Goal: Information Seeking & Learning: Learn about a topic

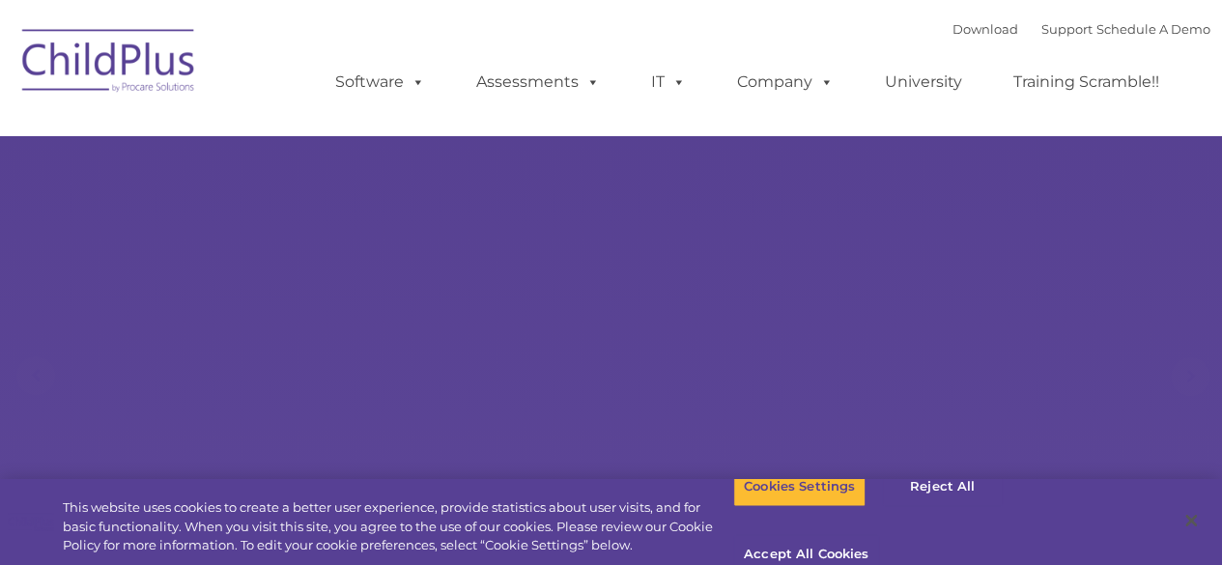
select select "MEDIUM"
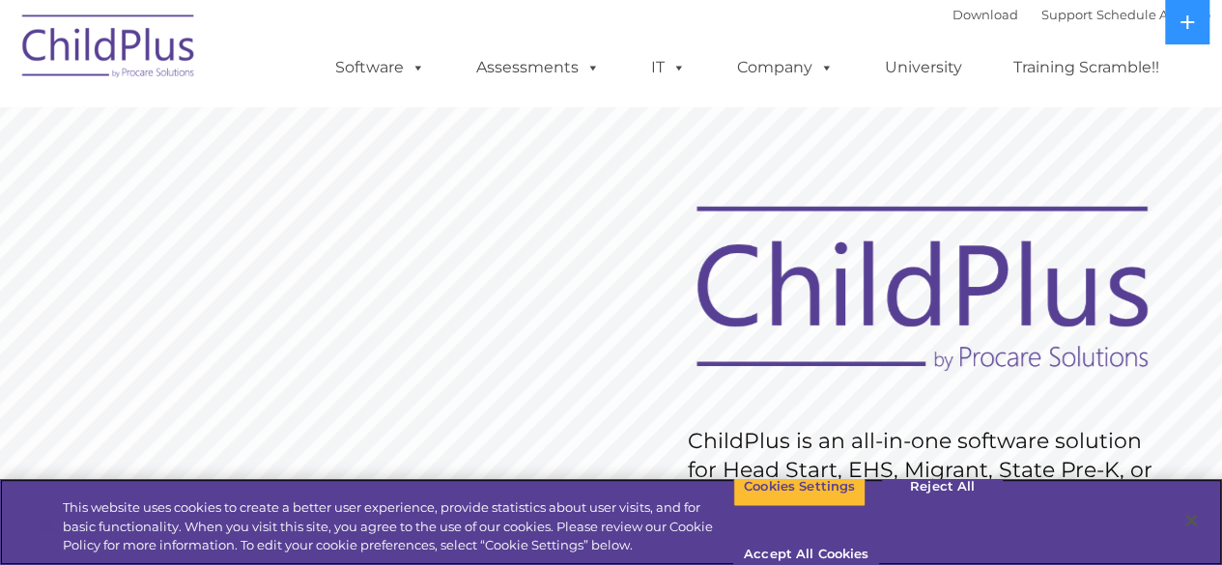
scroll to position [689, 0]
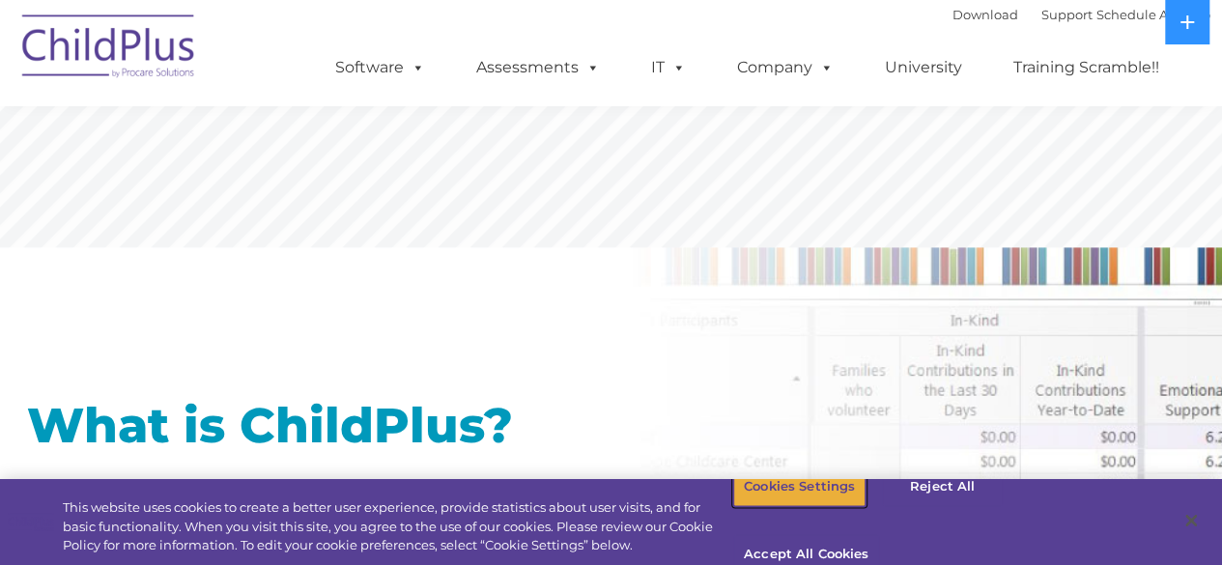
click at [796, 507] on button "Cookies Settings" at bounding box center [799, 486] width 132 height 41
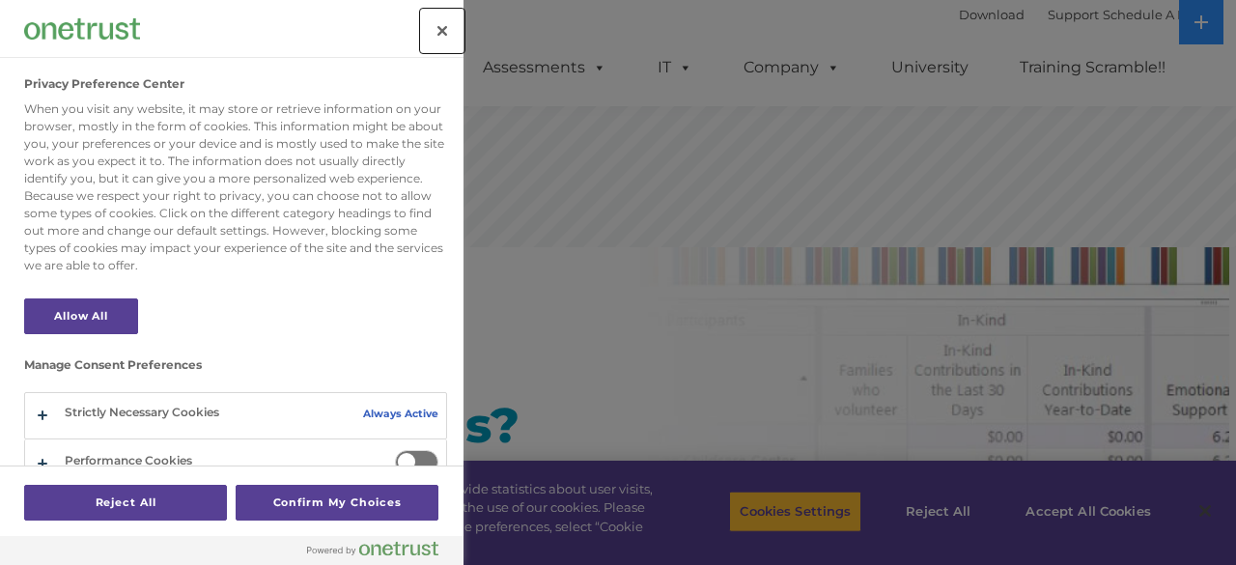
click at [450, 22] on button "Close" at bounding box center [442, 31] width 42 height 42
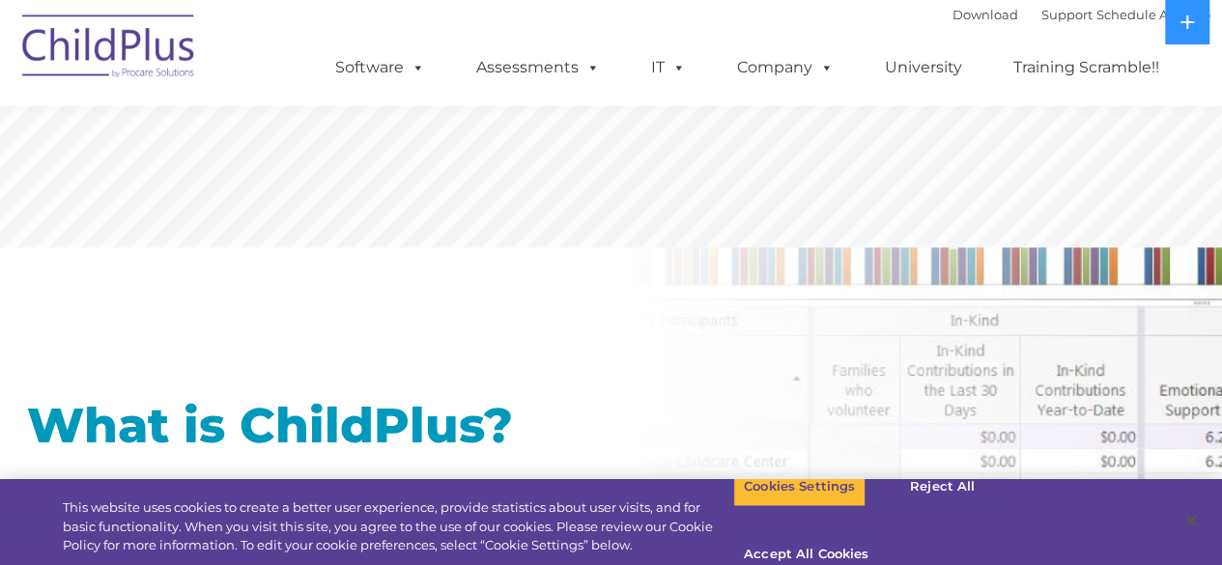
click at [448, 24] on div "Download Support | Schedule A Demo  MENU MENU Software ChildPlus: The original…" at bounding box center [753, 53] width 914 height 106
click at [1182, 26] on icon at bounding box center [1186, 21] width 15 height 15
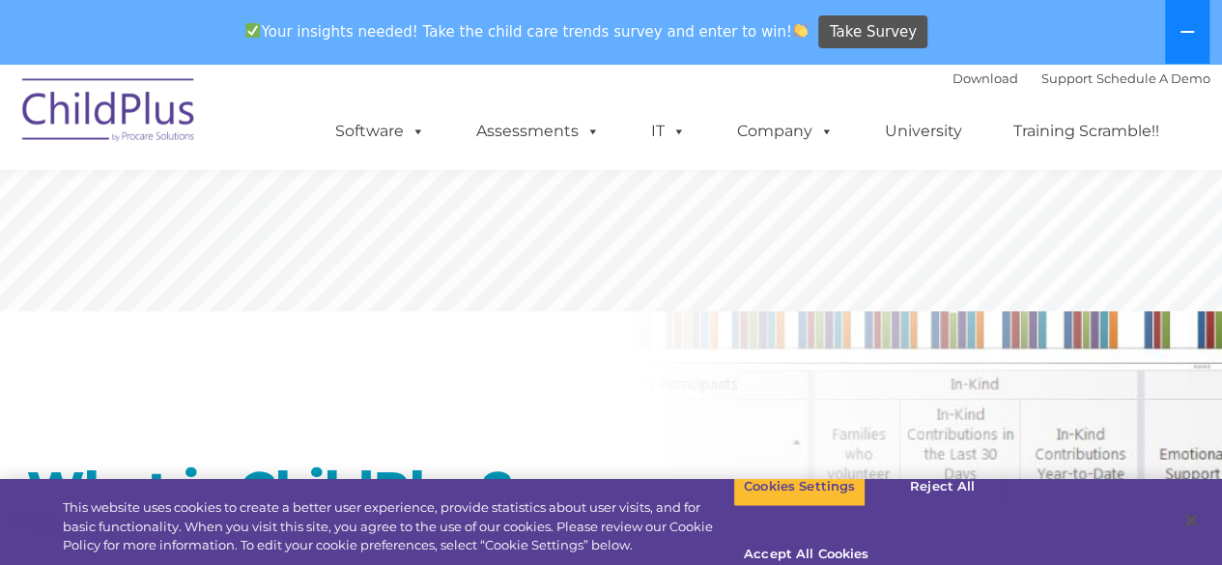
click at [1182, 26] on icon at bounding box center [1186, 31] width 15 height 15
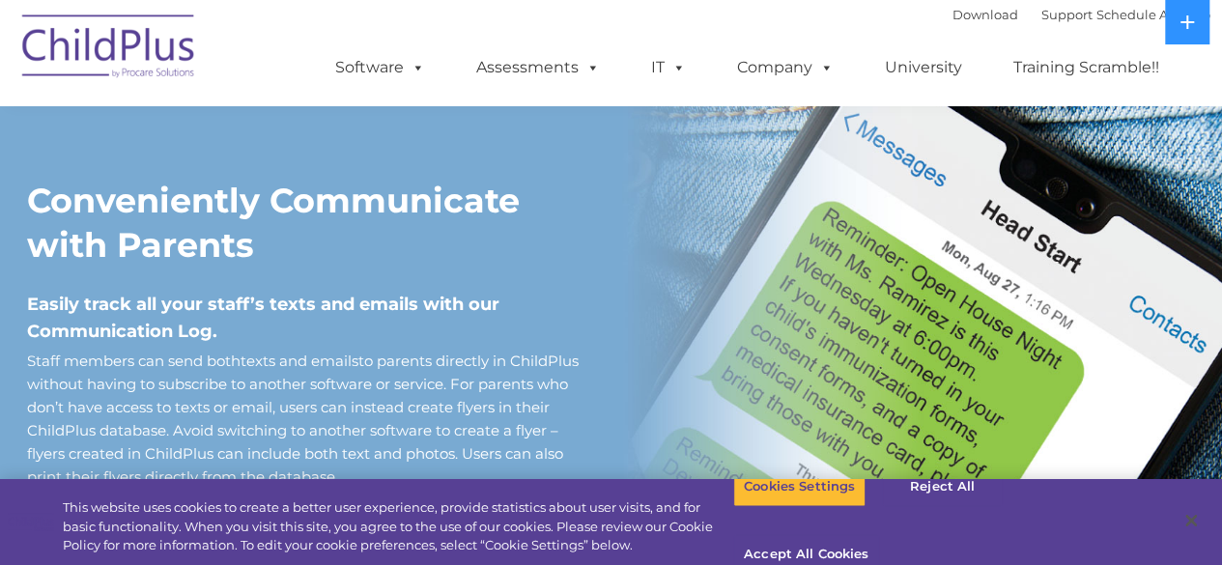
scroll to position [1584, 0]
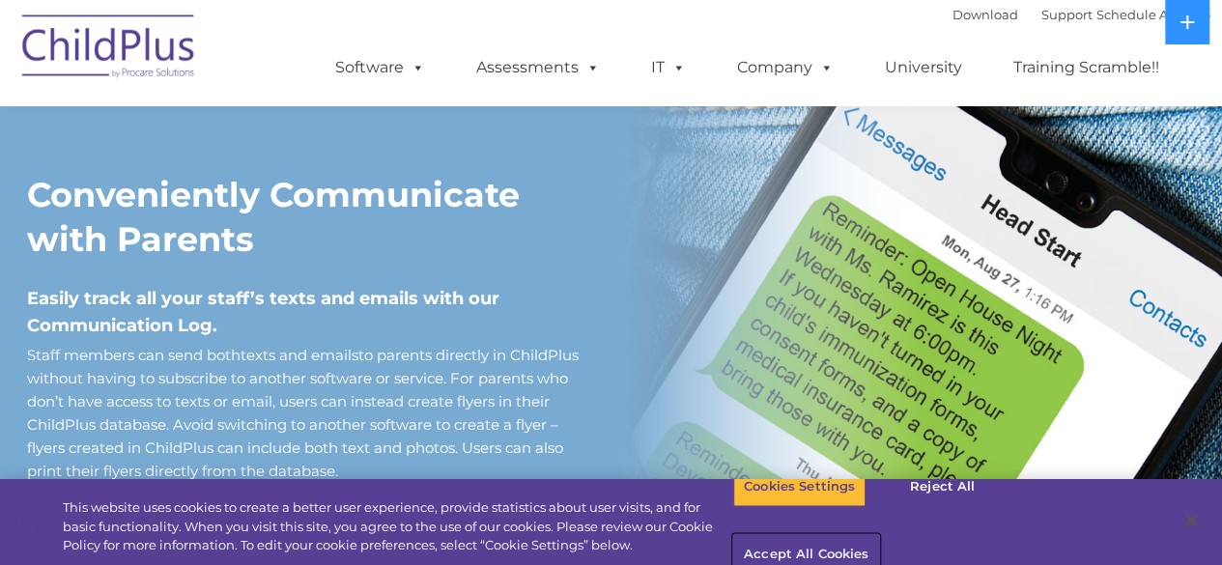
click at [879, 535] on button "Accept All Cookies" at bounding box center [806, 555] width 146 height 41
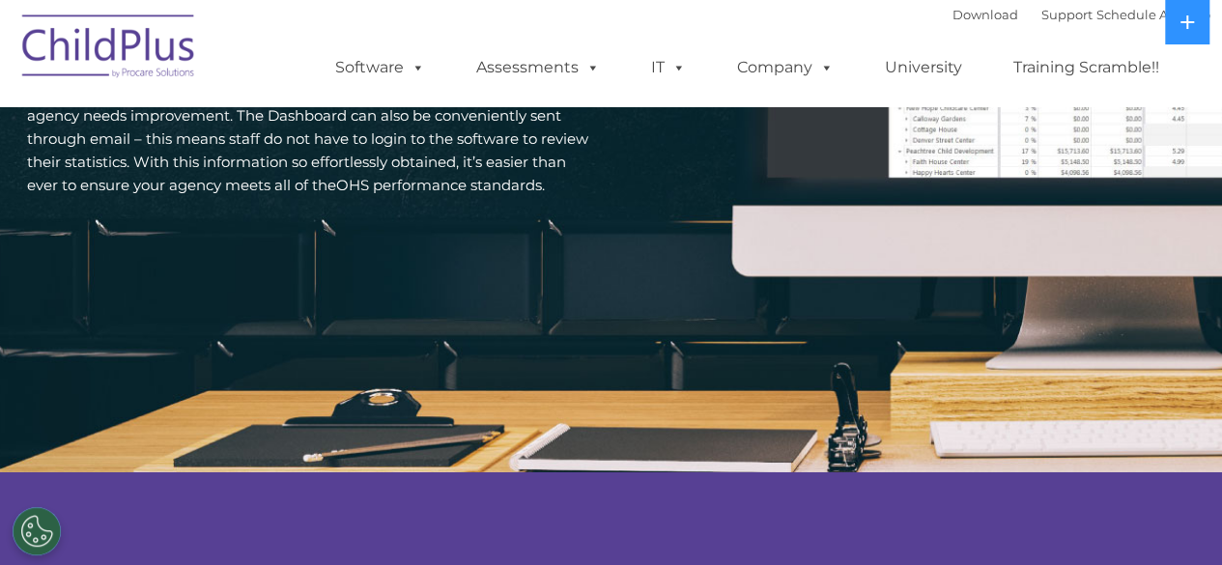
scroll to position [0, 0]
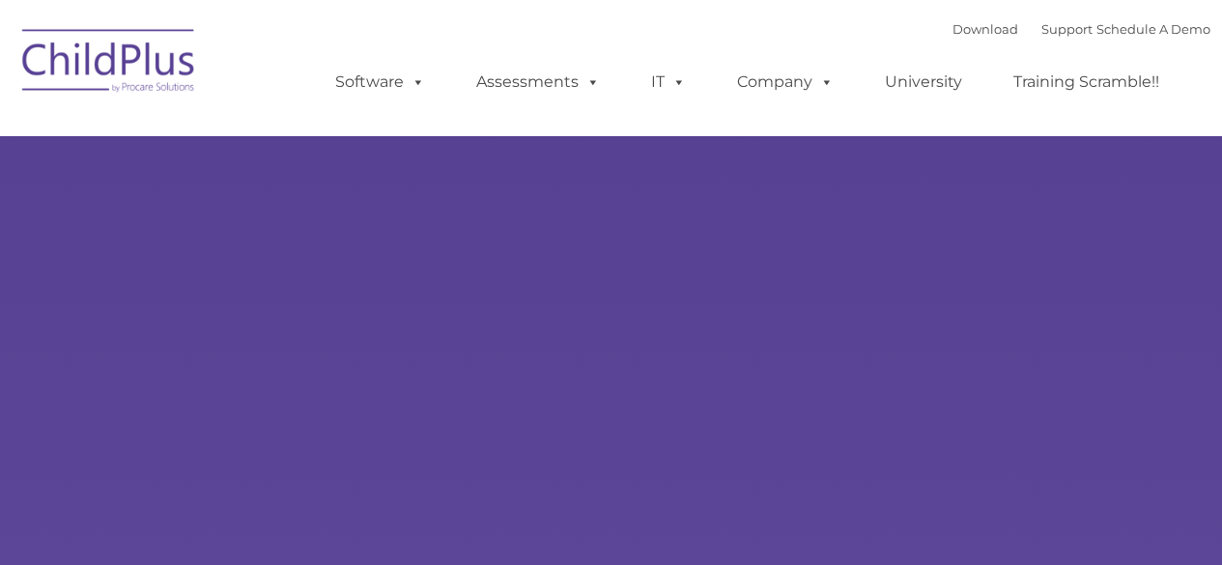
type input ""
select select "MEDIUM"
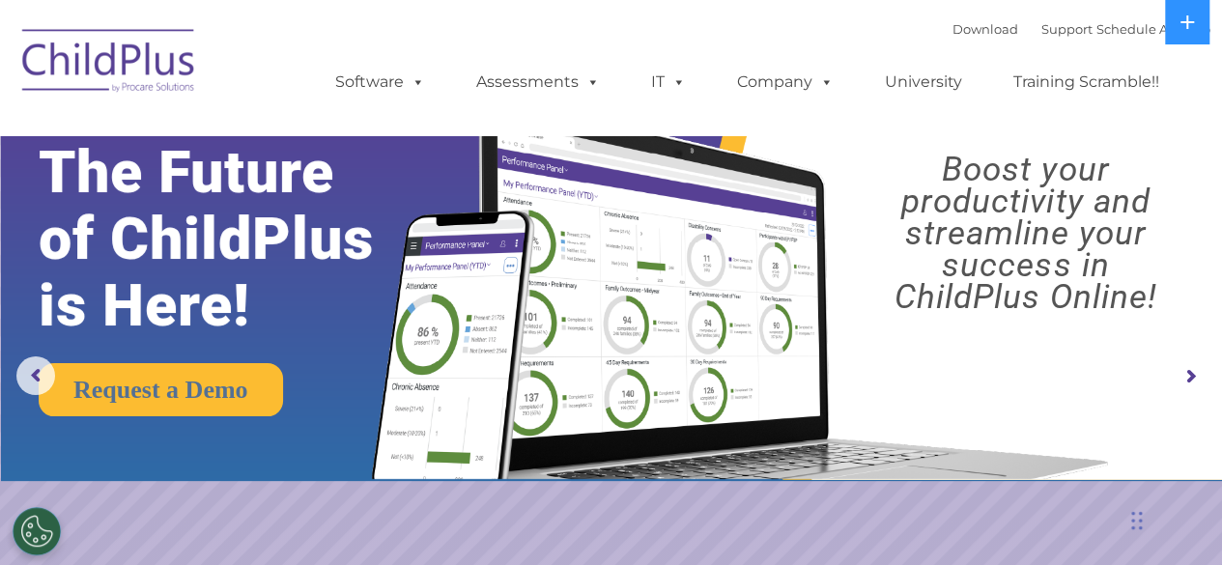
click at [1193, 372] on rs-arrow at bounding box center [1189, 376] width 39 height 39
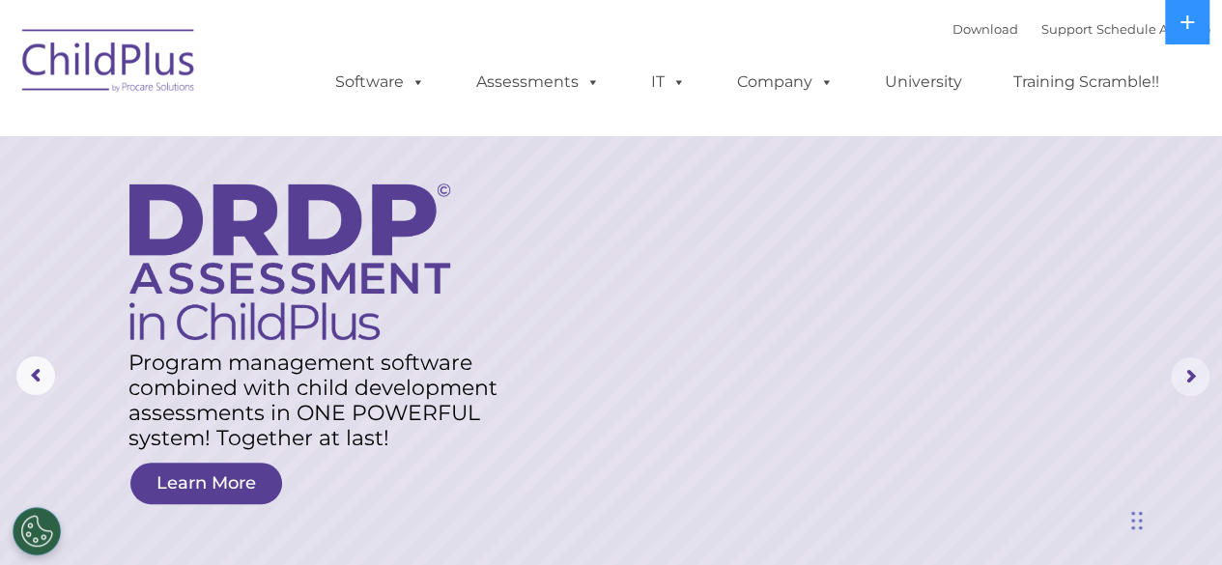
click at [1193, 372] on rs-arrow at bounding box center [1189, 376] width 39 height 39
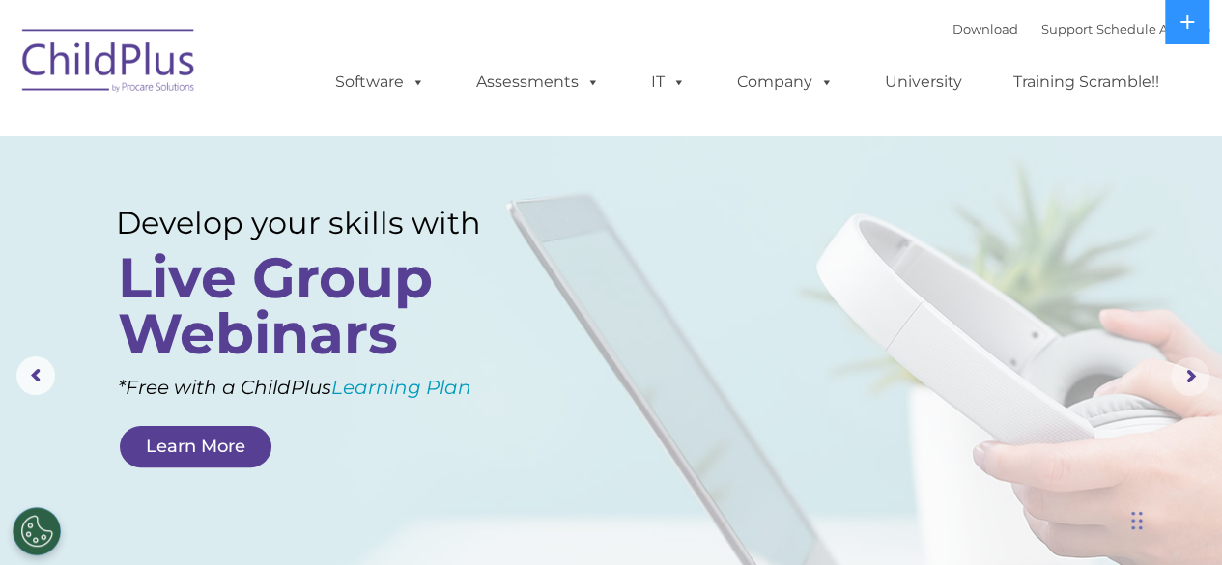
click at [1193, 372] on rs-arrow at bounding box center [1189, 376] width 39 height 39
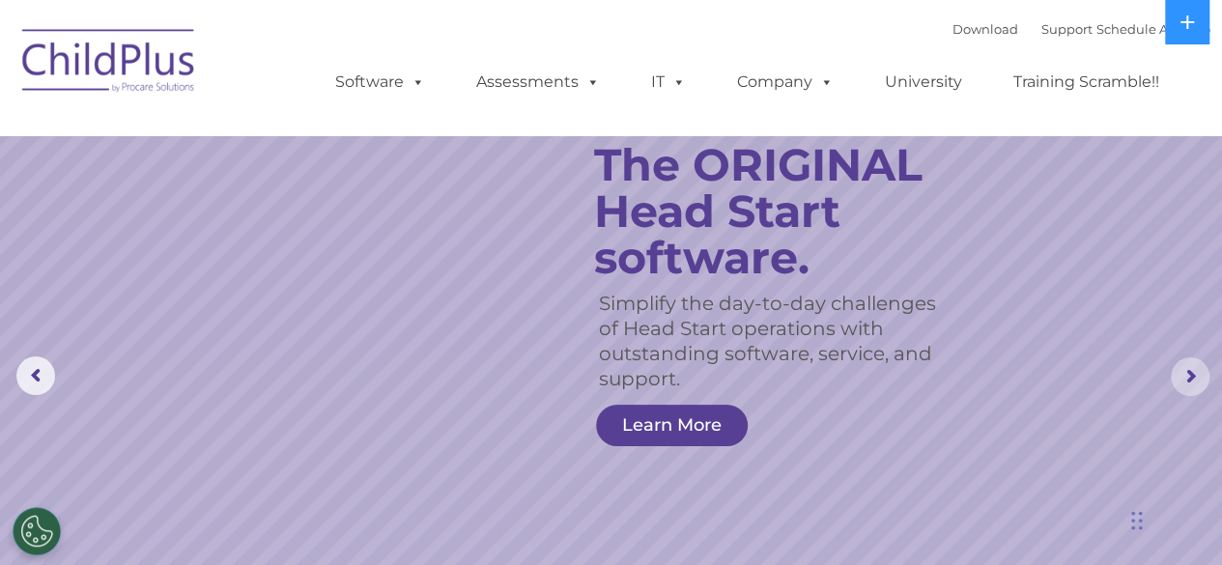
click at [1193, 372] on rs-arrow at bounding box center [1189, 376] width 39 height 39
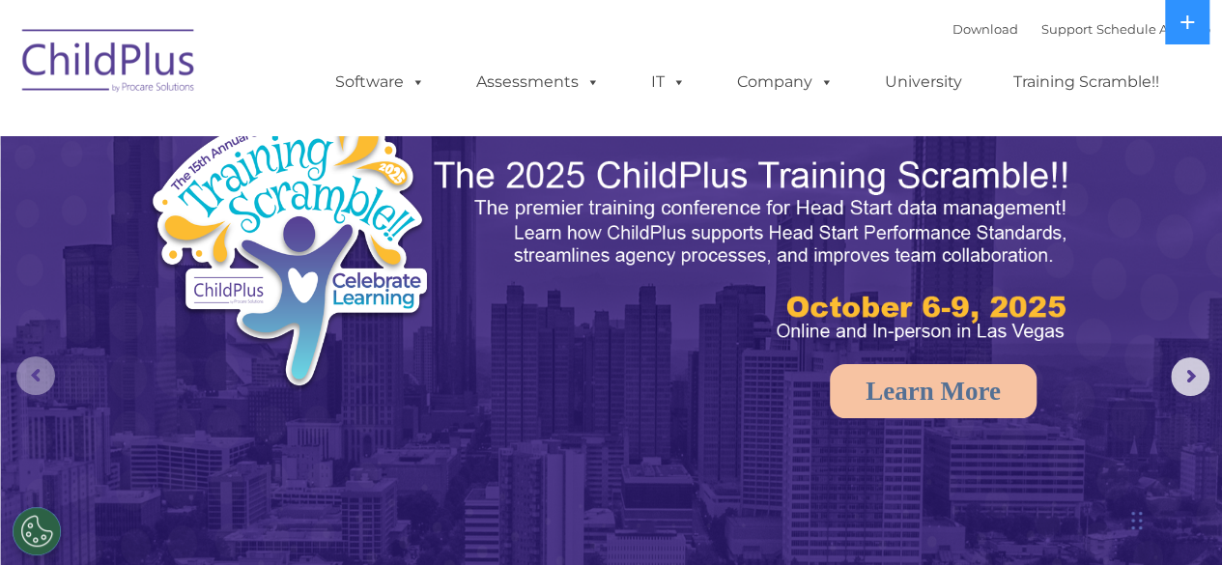
click at [42, 378] on rs-arrow at bounding box center [35, 375] width 39 height 39
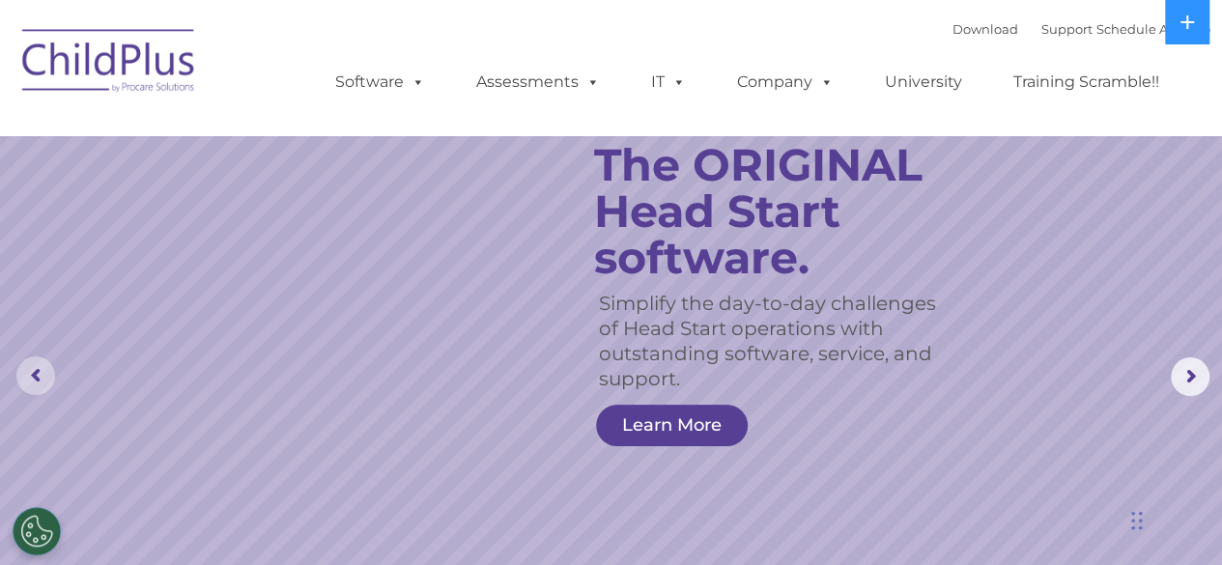
click at [42, 378] on rs-arrow at bounding box center [35, 375] width 39 height 39
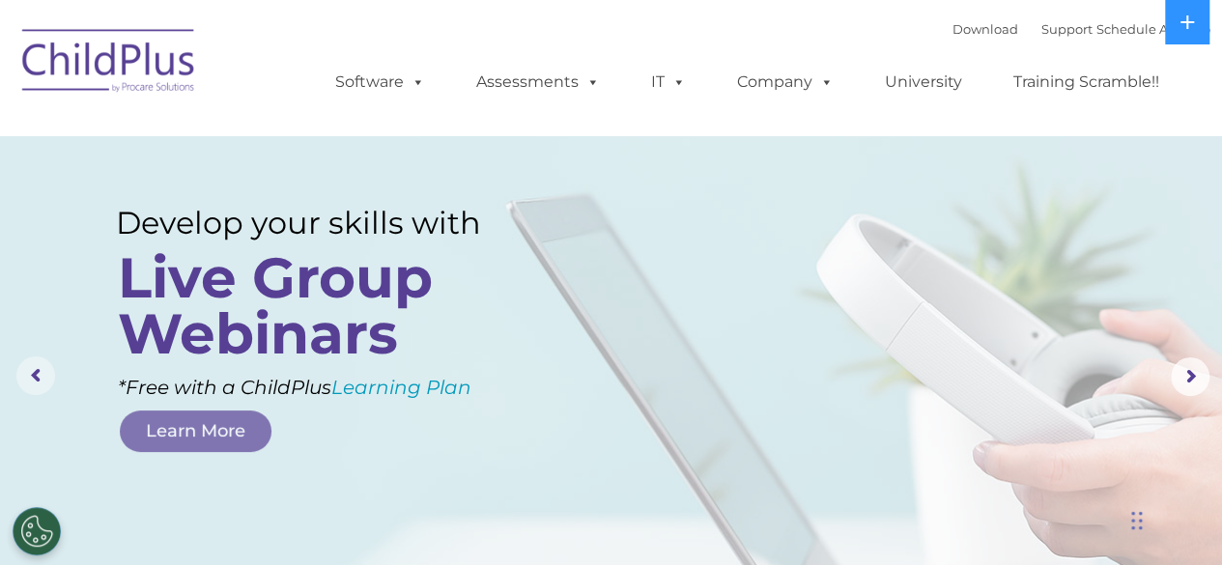
click at [42, 378] on rs-arrow at bounding box center [35, 375] width 39 height 39
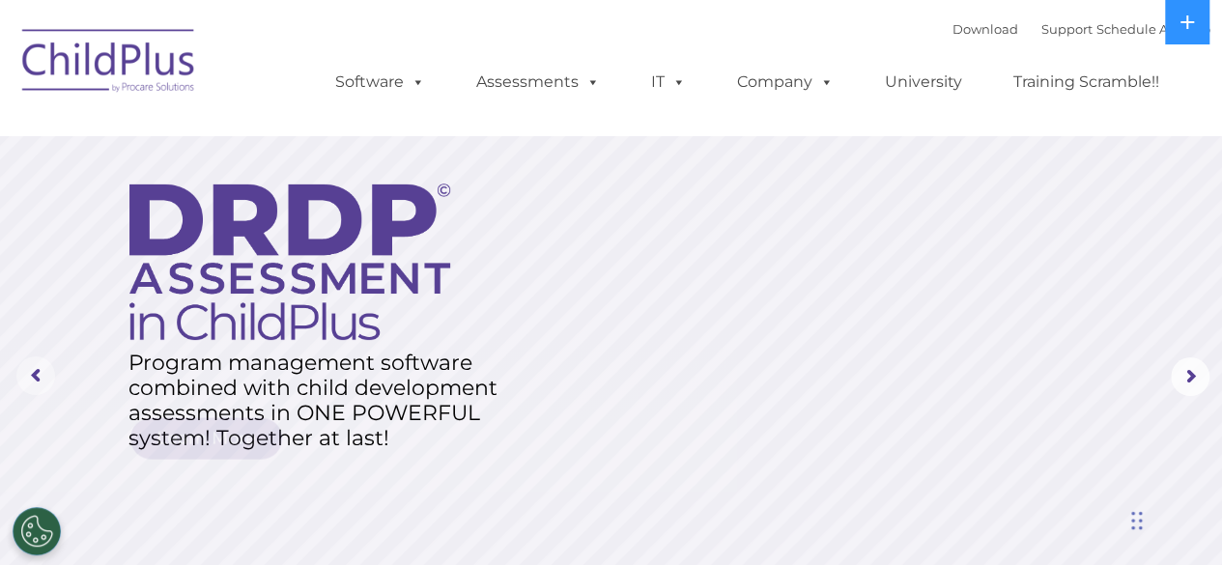
click at [42, 378] on rs-arrow at bounding box center [35, 375] width 39 height 39
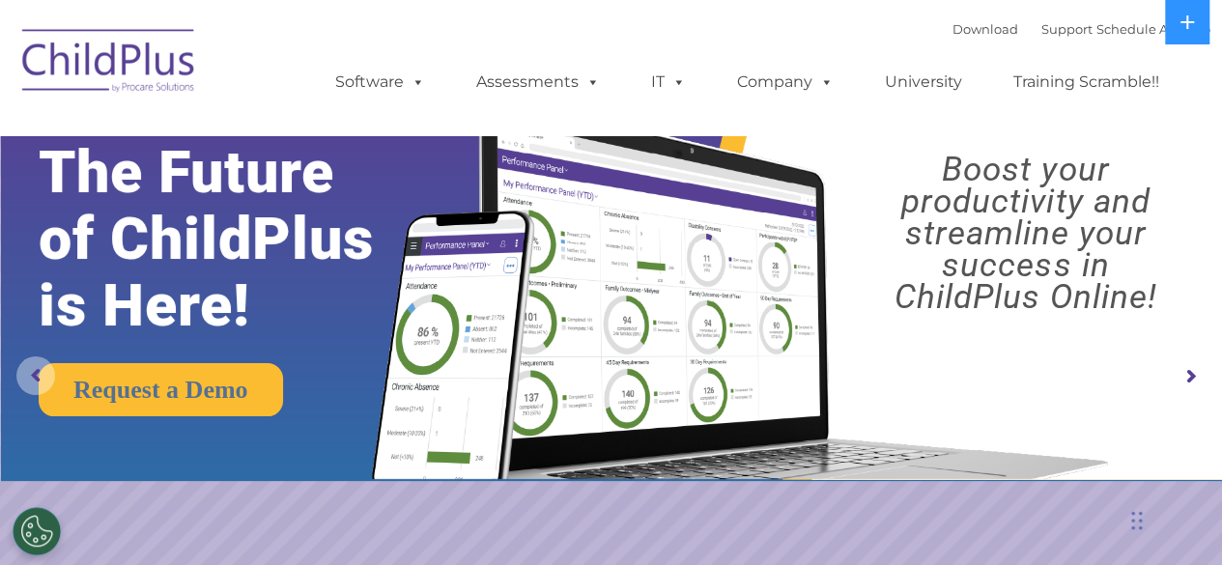
click at [42, 378] on rs-arrow at bounding box center [35, 375] width 39 height 39
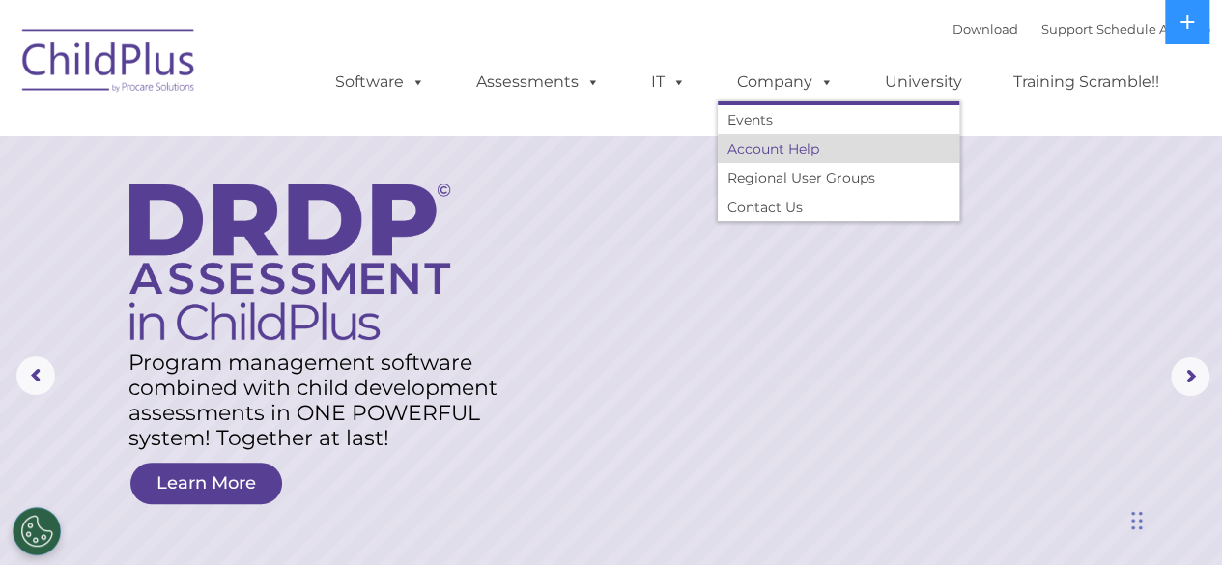
click at [794, 140] on link "Account Help" at bounding box center [837, 148] width 241 height 29
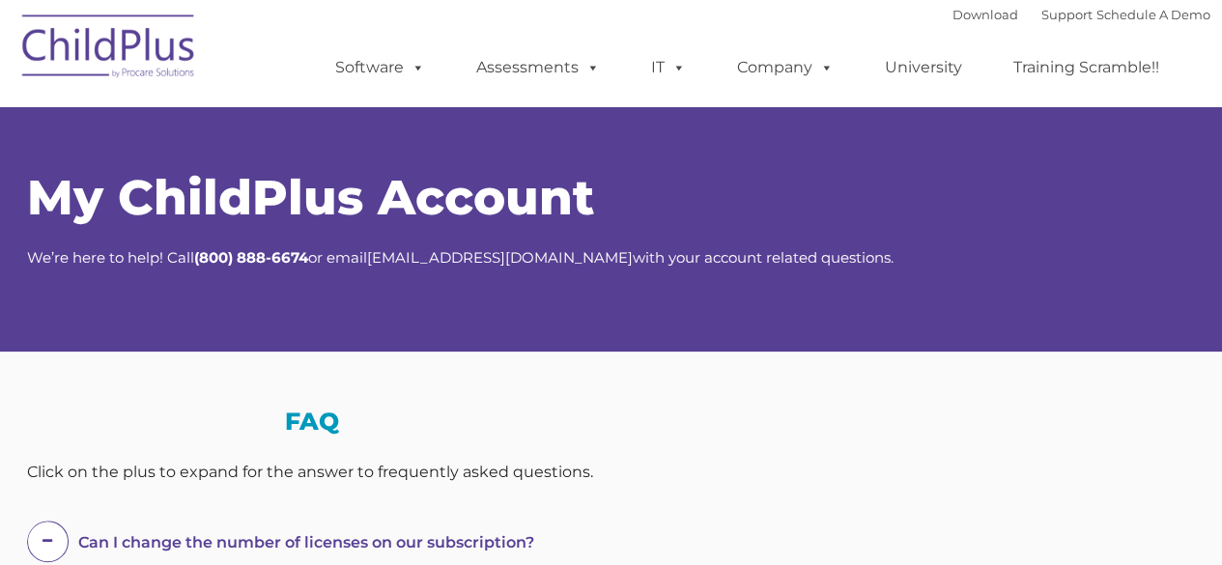
select select "MEDIUM"
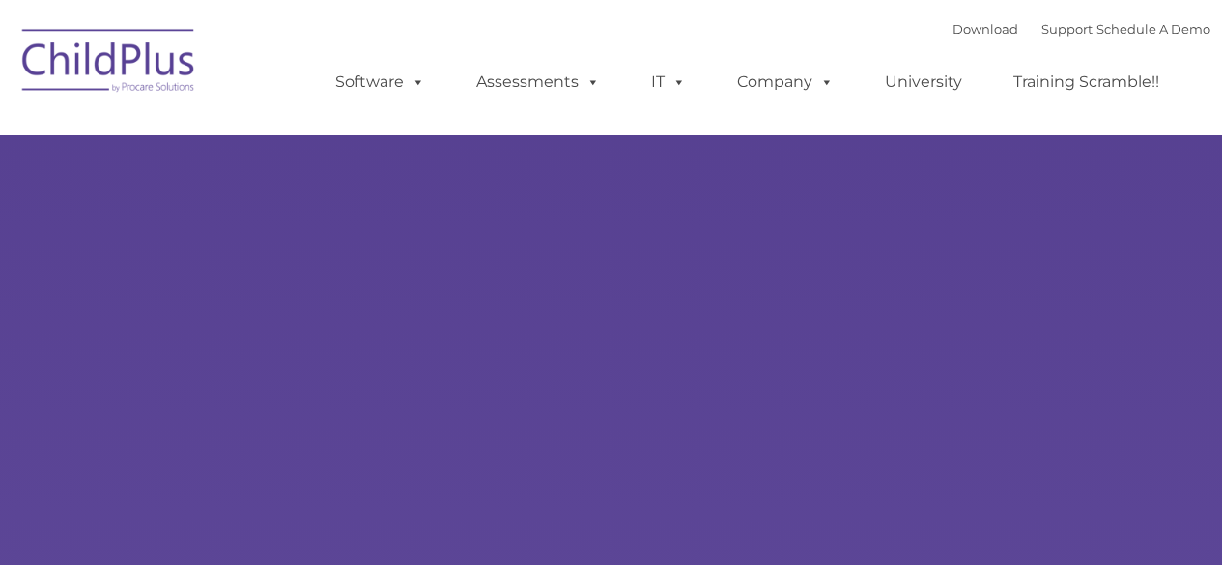
type input ""
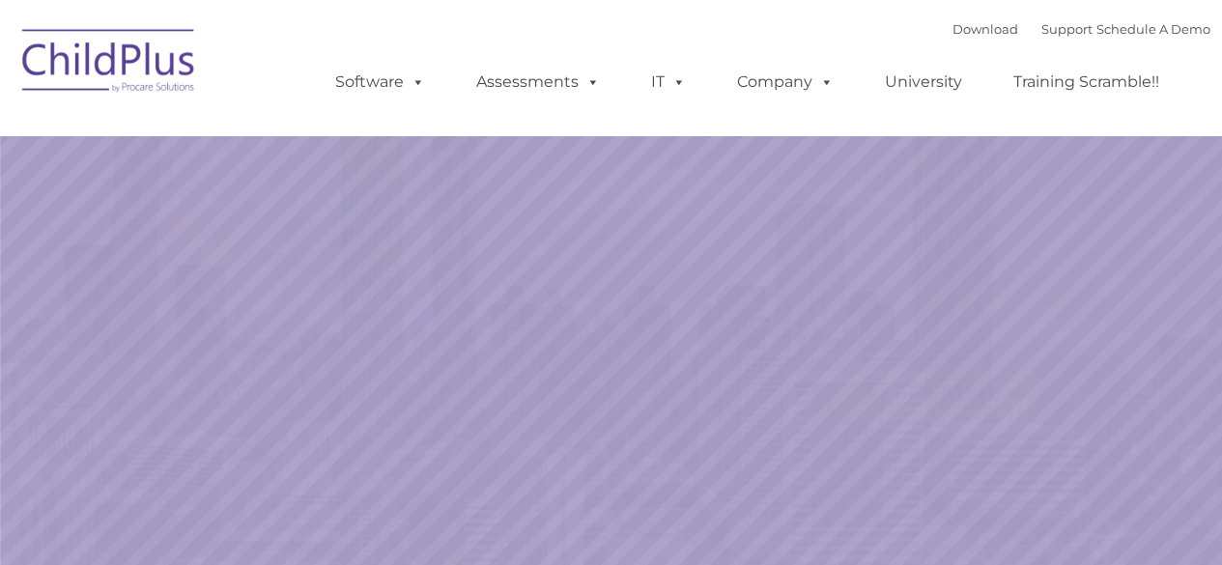
select select "MEDIUM"
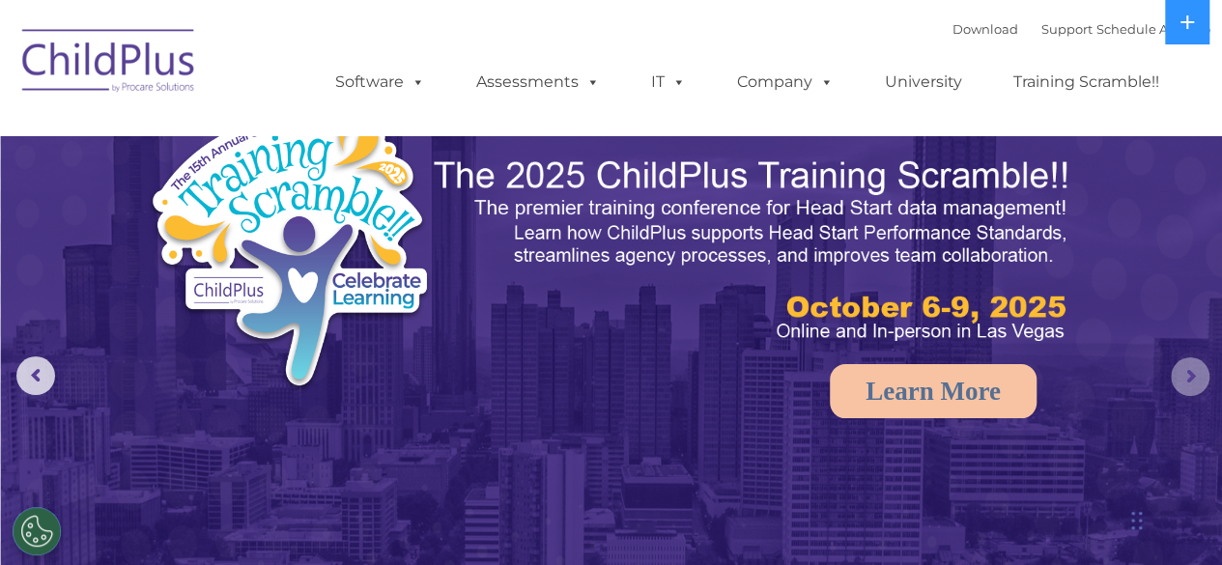
click at [1198, 382] on rs-arrow at bounding box center [1189, 376] width 39 height 39
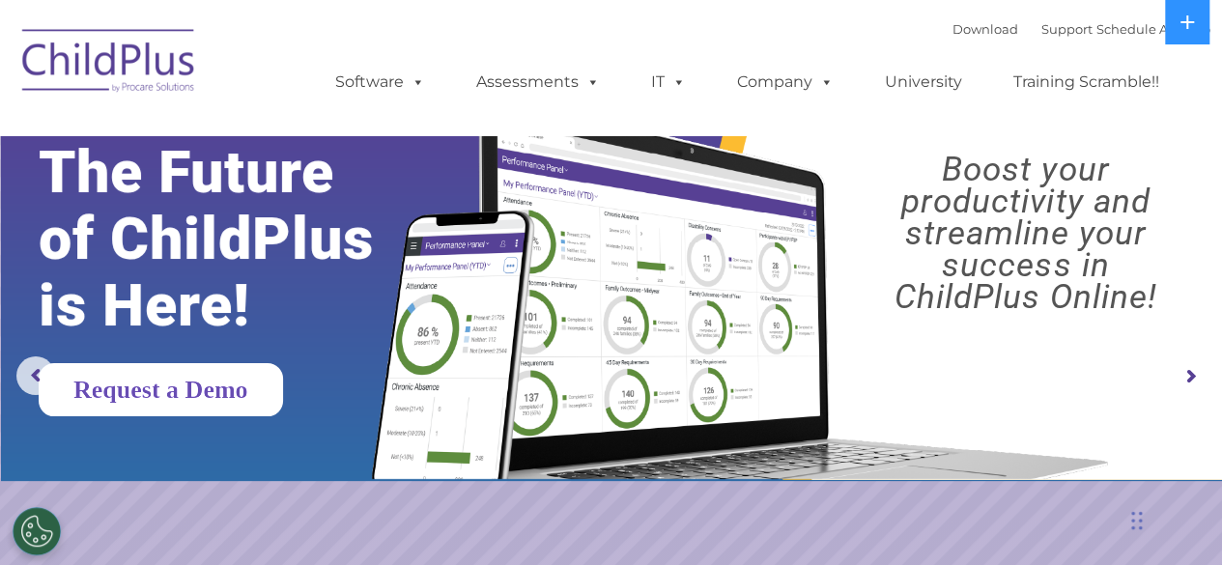
click at [224, 388] on link "Request a Demo" at bounding box center [161, 389] width 244 height 53
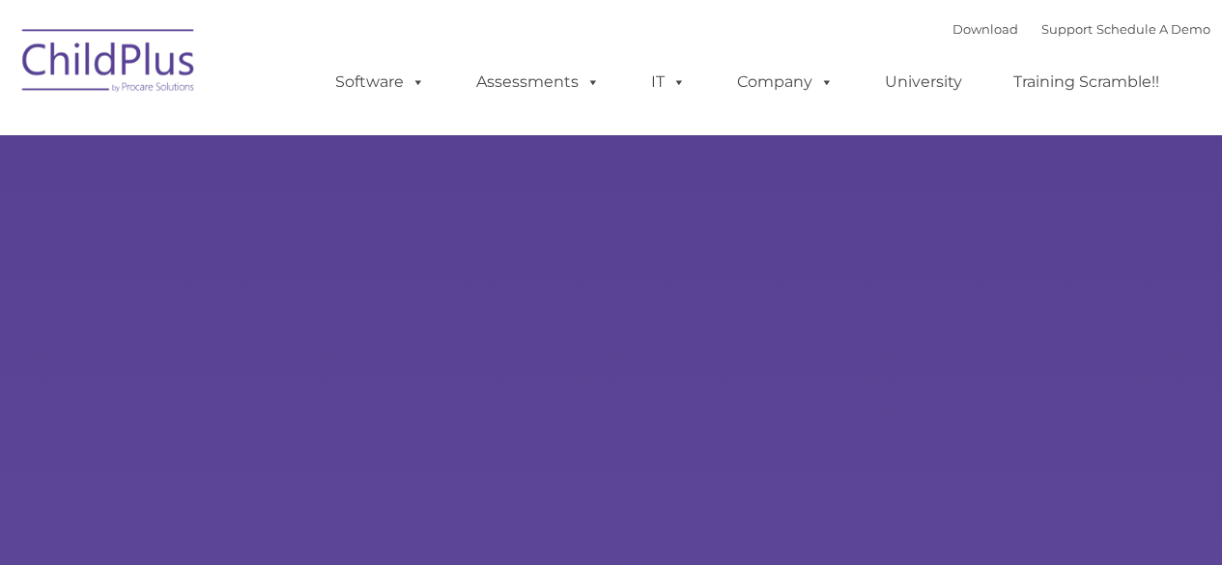
type input ""
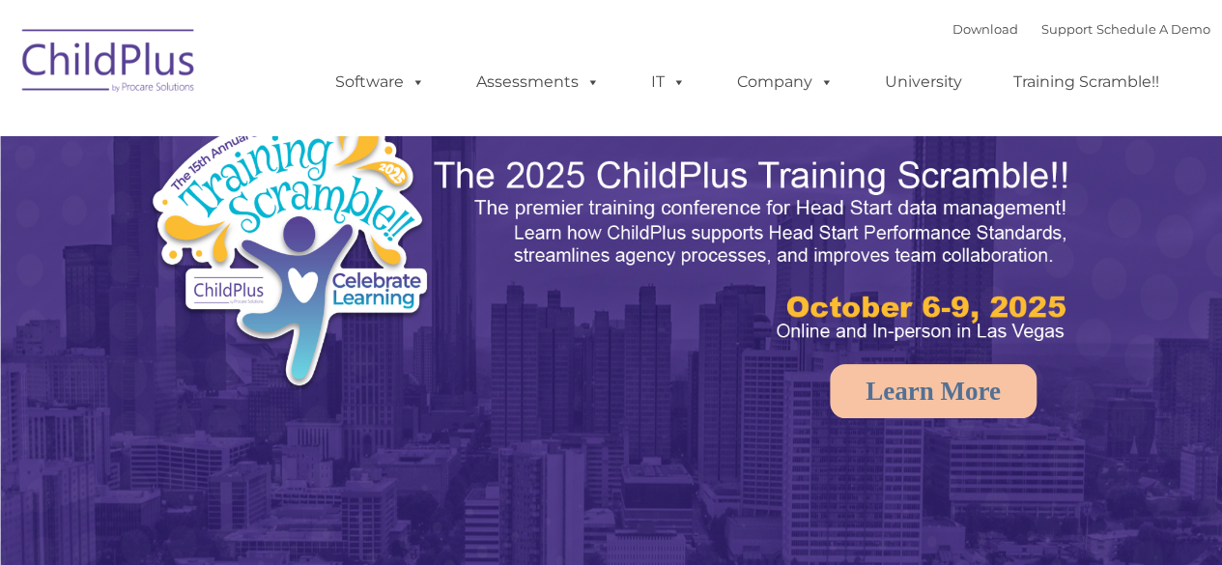
select select "MEDIUM"
